Goal: Task Accomplishment & Management: Manage account settings

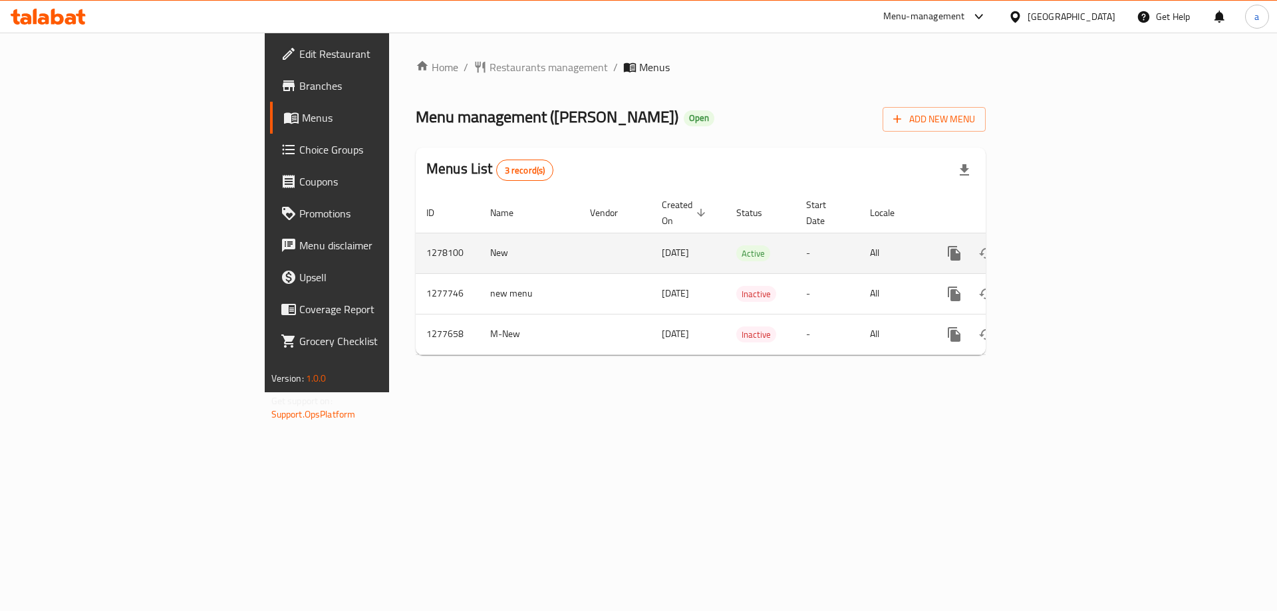
click at [1058, 245] on icon "enhanced table" at bounding box center [1050, 253] width 16 height 16
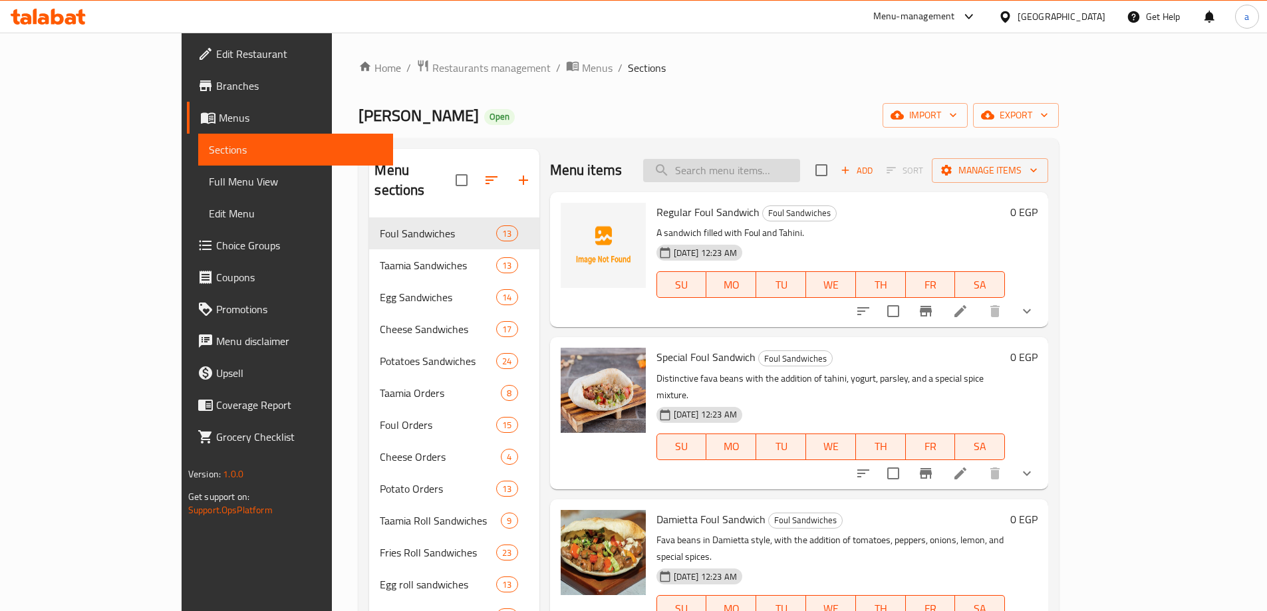
click at [743, 173] on input "search" at bounding box center [721, 170] width 157 height 23
paste input "Regular Kiri cheese Sandwich"
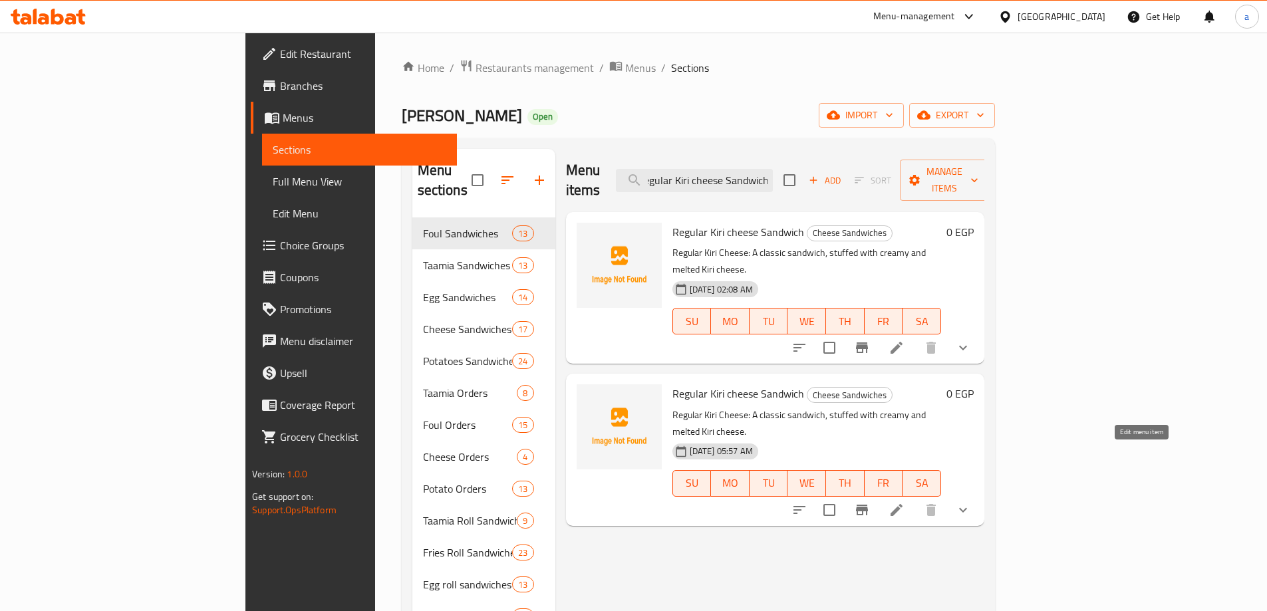
type input "Regular Kiri cheese Sandwich"
click at [902, 504] on icon at bounding box center [896, 510] width 12 height 12
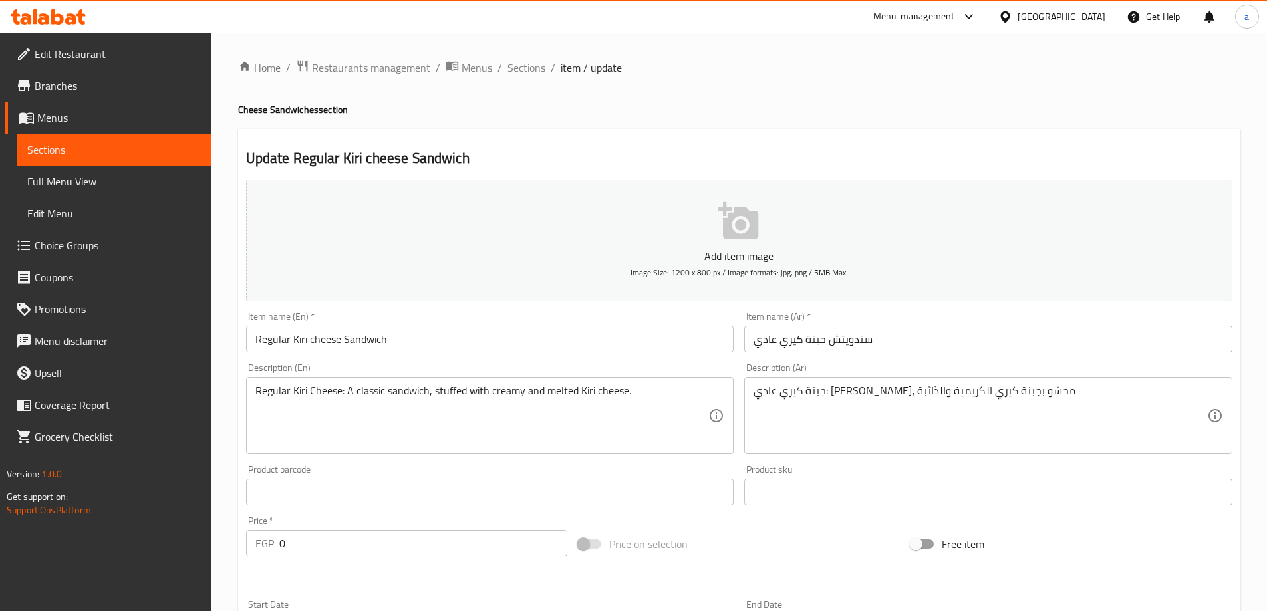
click at [646, 105] on h4 "Cheese Sandwiches section" at bounding box center [739, 109] width 1002 height 13
